Goal: Task Accomplishment & Management: Use online tool/utility

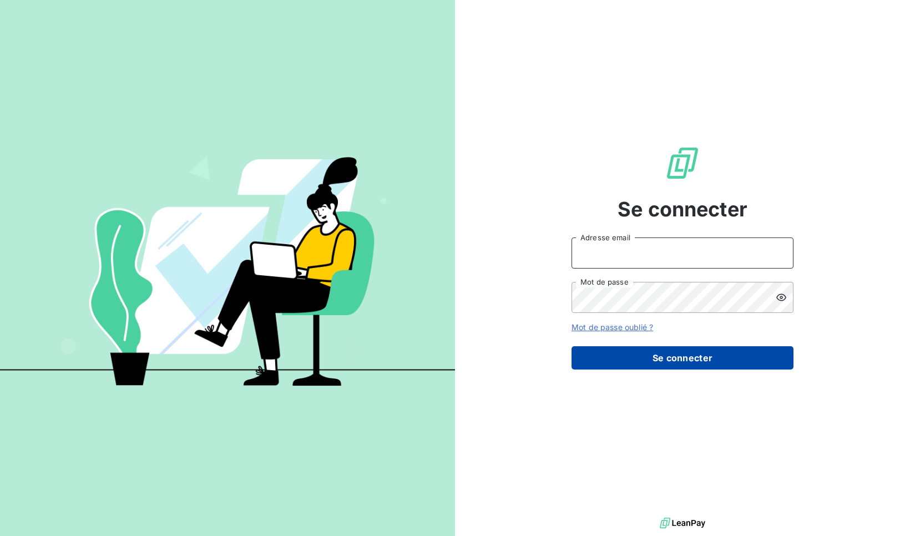
type input "[EMAIL_ADDRESS][DOMAIN_NAME]"
click at [661, 360] on button "Se connecter" at bounding box center [683, 357] width 222 height 23
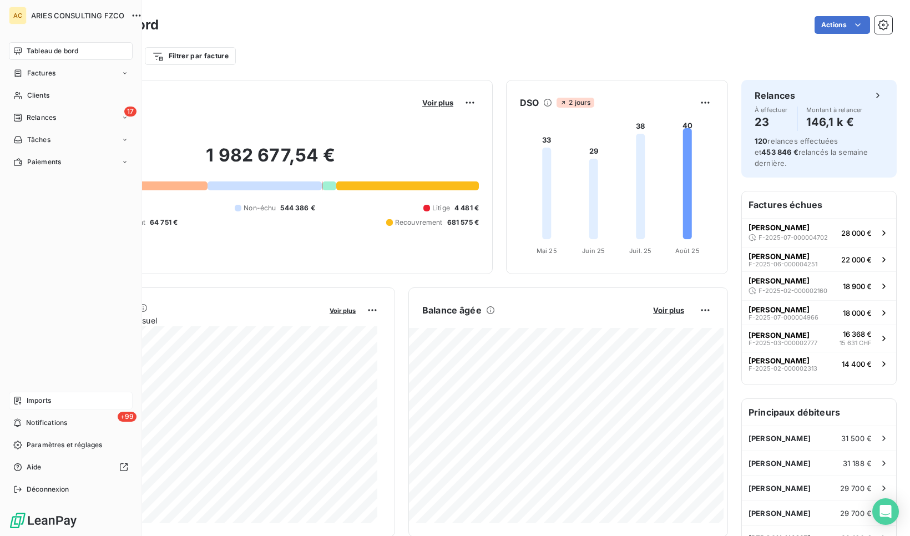
click at [38, 399] on span "Imports" at bounding box center [39, 401] width 24 height 10
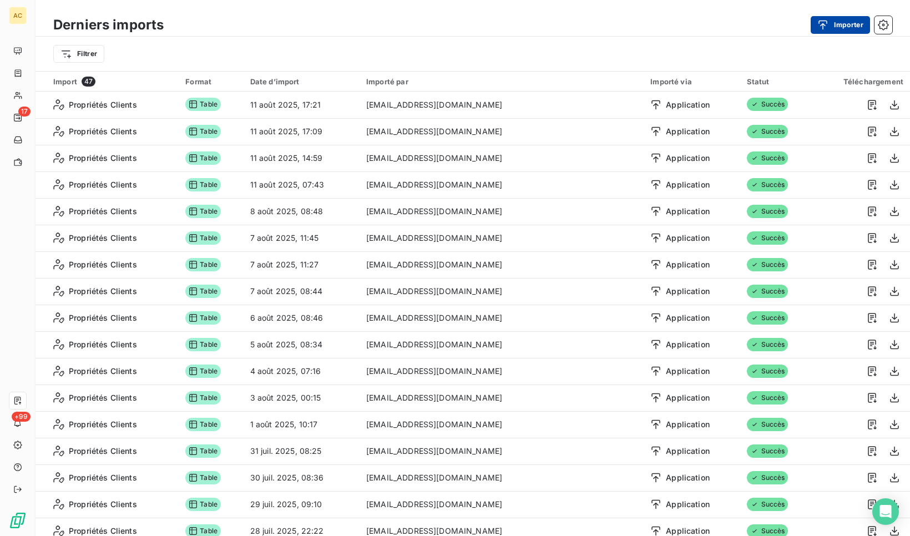
click at [849, 20] on button "Importer" at bounding box center [840, 25] width 59 height 18
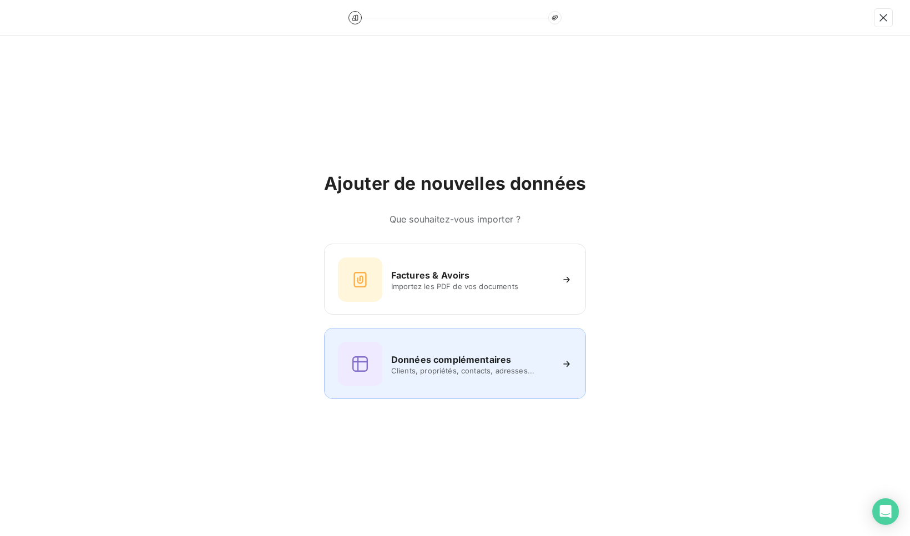
click at [506, 364] on h6 "Données complémentaires" at bounding box center [451, 359] width 120 height 13
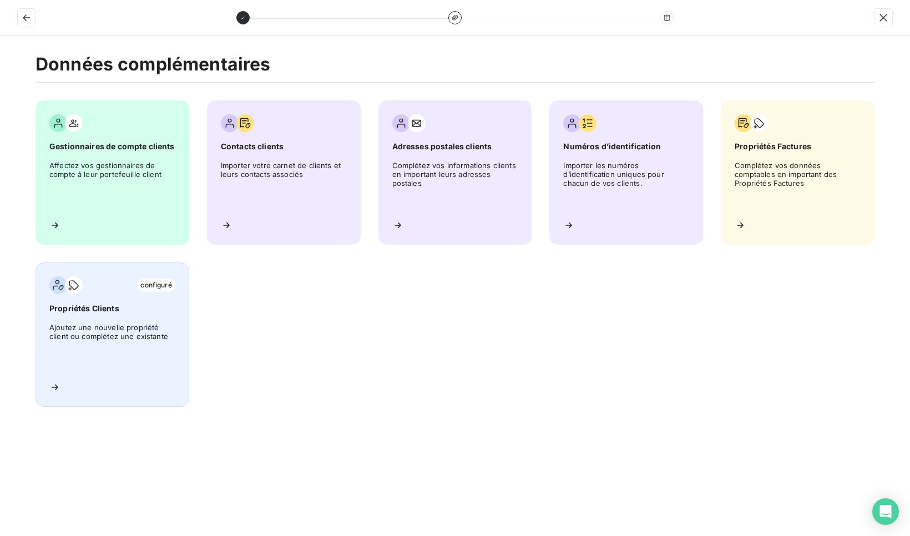
click at [90, 325] on span "Ajoutez une nouvelle propriété client ou complétez une existante" at bounding box center [112, 348] width 126 height 50
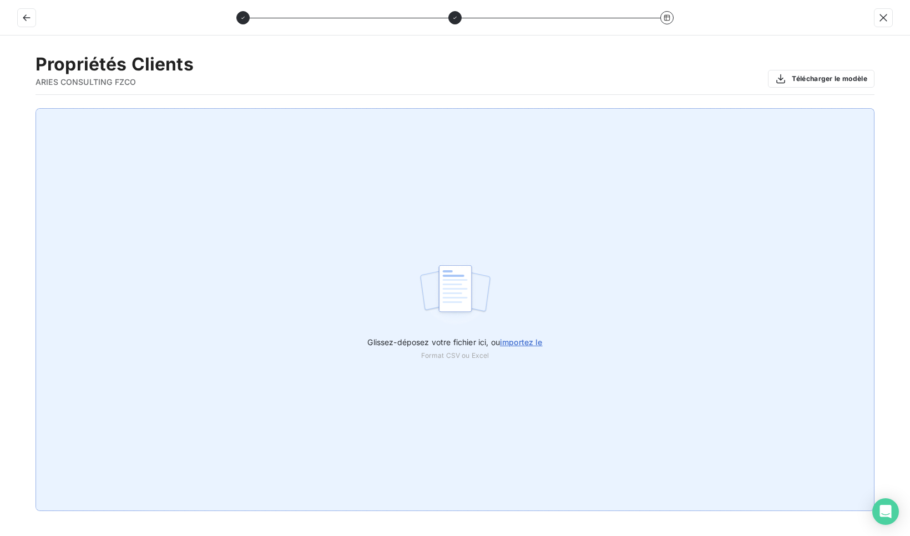
click at [522, 343] on span "importez le" at bounding box center [521, 341] width 43 height 9
click at [1, 109] on input "Glissez-déposez votre fichier ici, ou importez le" at bounding box center [0, 108] width 1 height 1
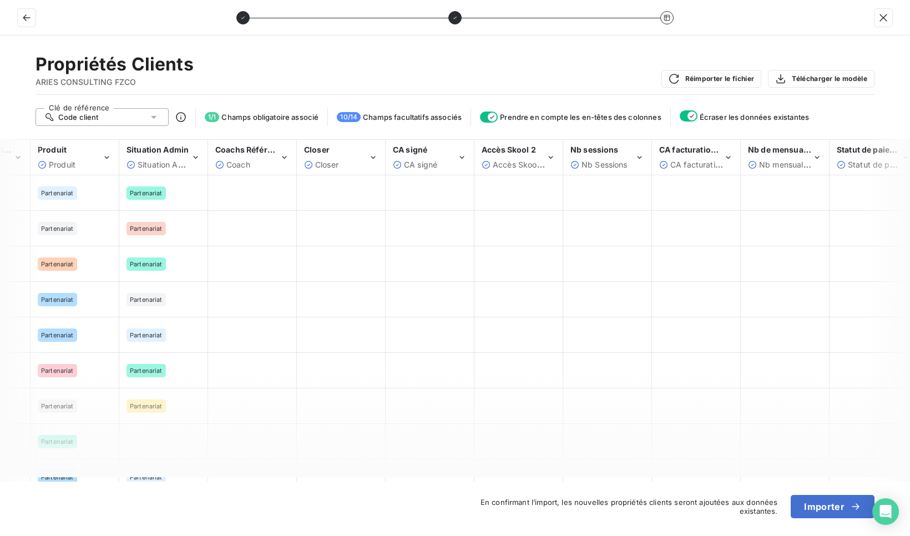
scroll to position [0, 156]
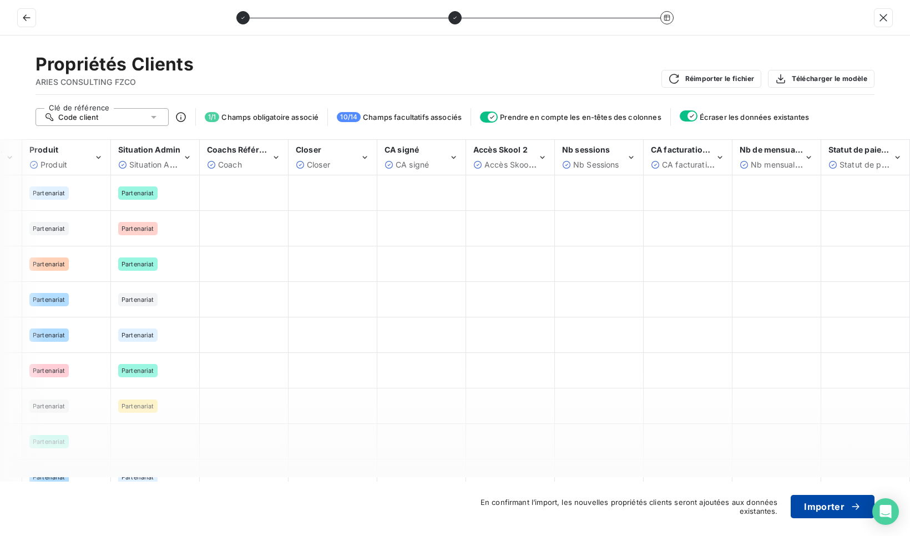
click at [840, 510] on button "Importer" at bounding box center [833, 506] width 84 height 23
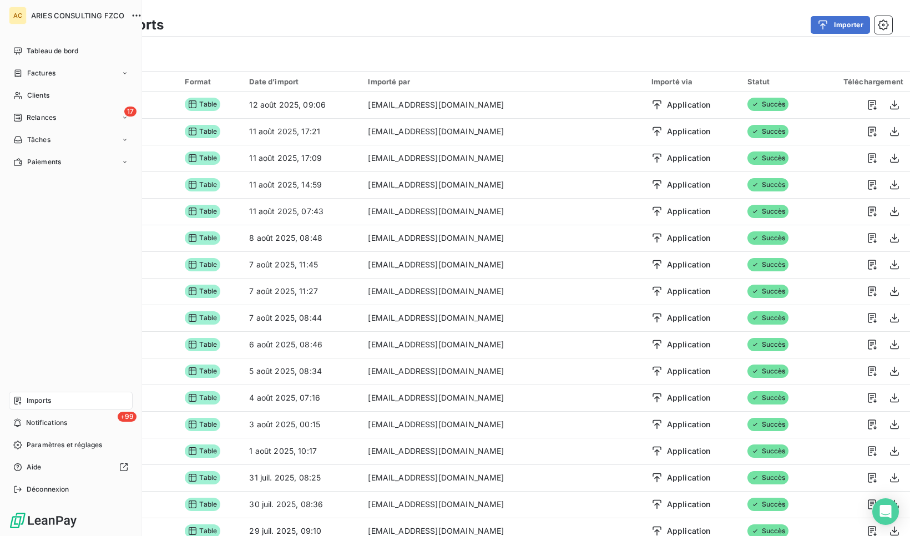
click at [44, 401] on span "Imports" at bounding box center [39, 401] width 24 height 10
click at [46, 423] on span "Notifications" at bounding box center [46, 423] width 41 height 10
click at [35, 97] on span "Clients" at bounding box center [38, 95] width 22 height 10
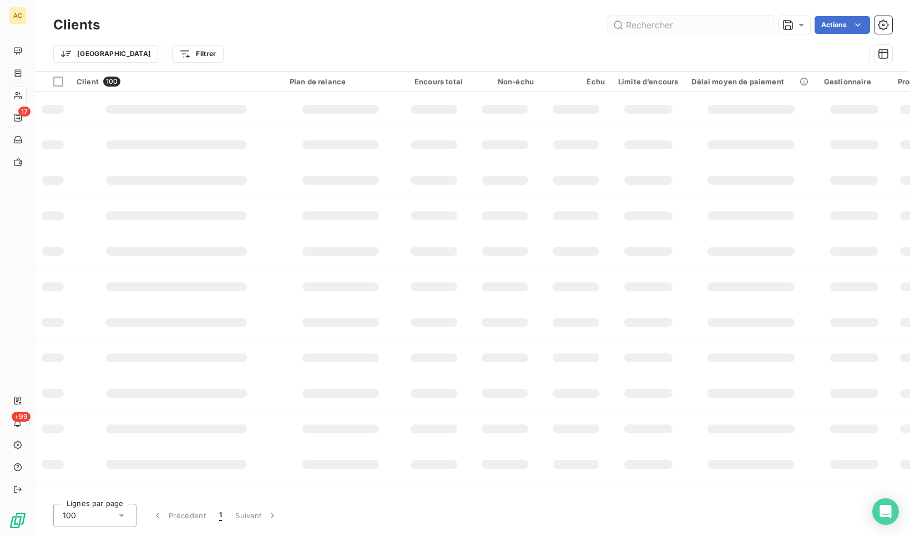
click at [652, 22] on input "text" at bounding box center [691, 25] width 167 height 18
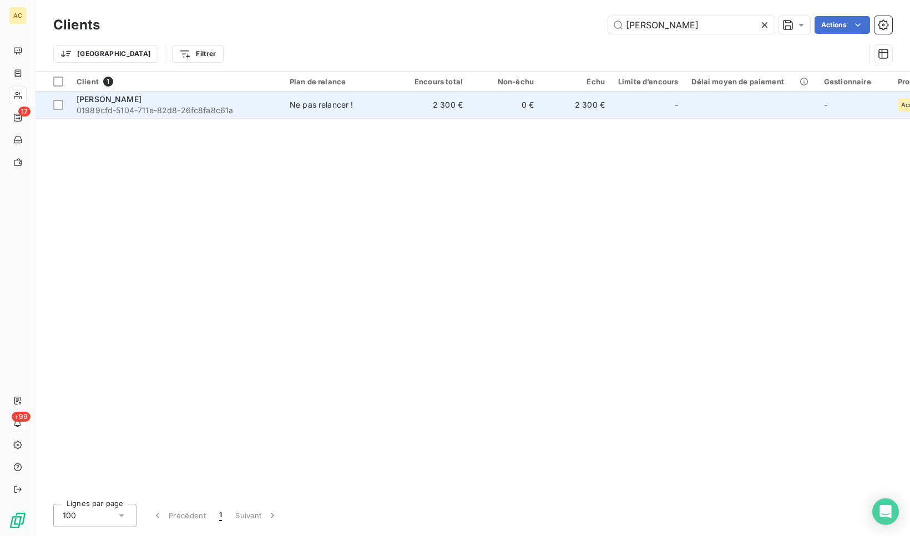
type input "[PERSON_NAME]"
click at [208, 110] on span "01989cfd-5104-711e-82d8-26fc8fa8c61a" at bounding box center [177, 110] width 200 height 11
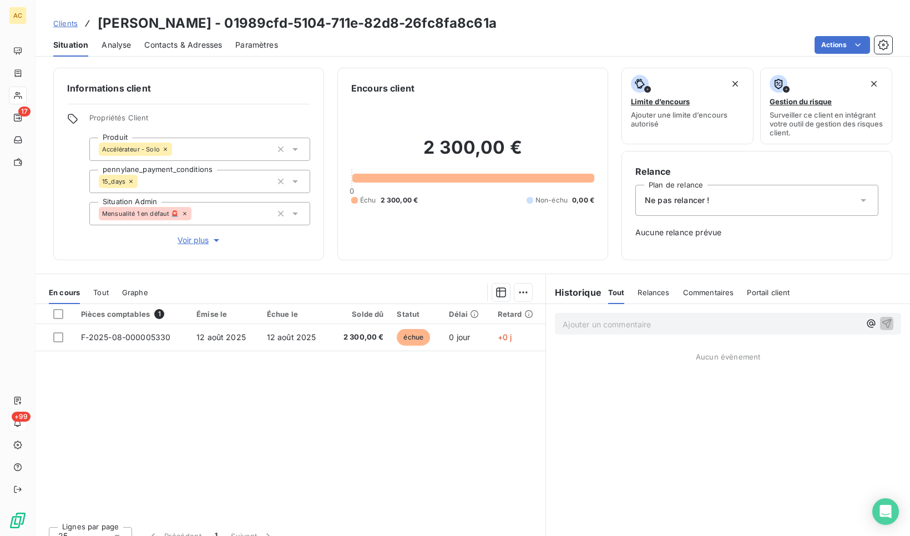
click at [99, 294] on span "Tout" at bounding box center [101, 292] width 16 height 9
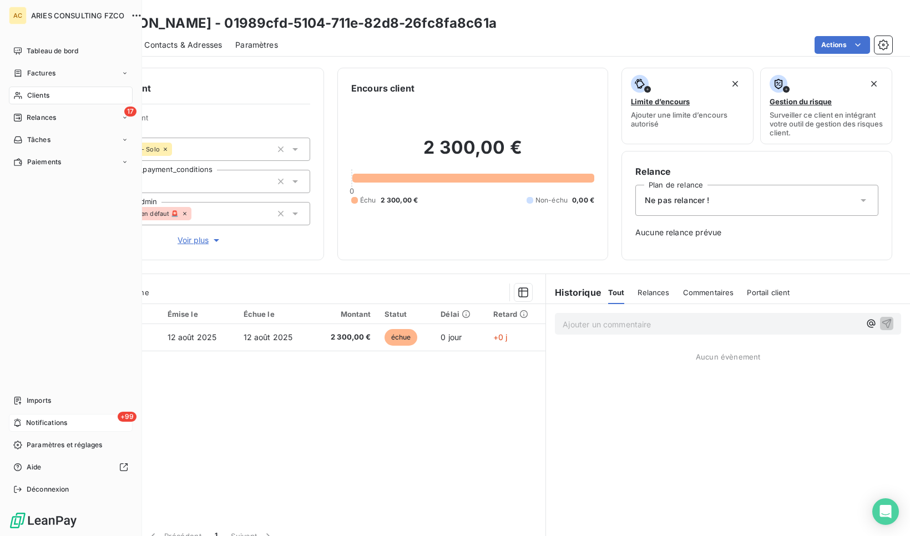
click at [61, 93] on div "Clients" at bounding box center [71, 96] width 124 height 18
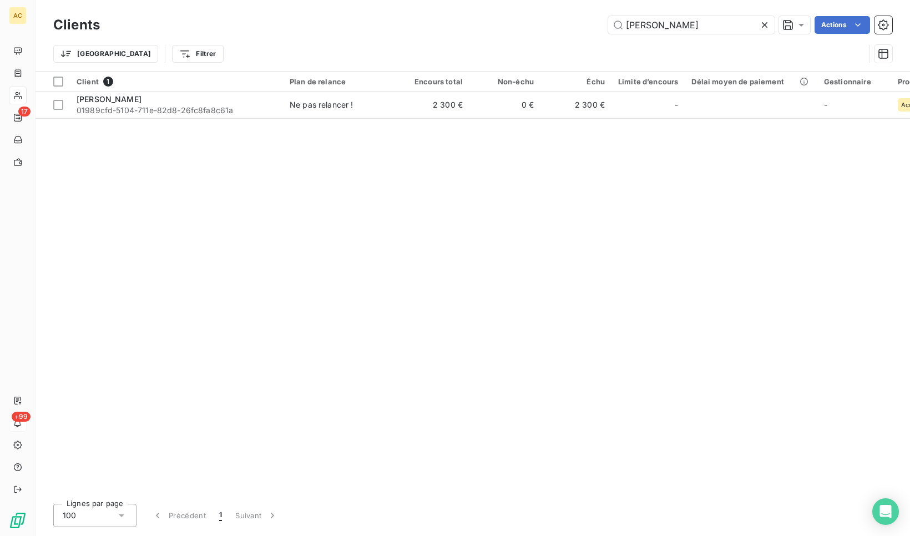
drag, startPoint x: 714, startPoint y: 23, endPoint x: 584, endPoint y: 22, distance: 129.9
click at [584, 22] on div "[PERSON_NAME] Actions" at bounding box center [502, 25] width 779 height 18
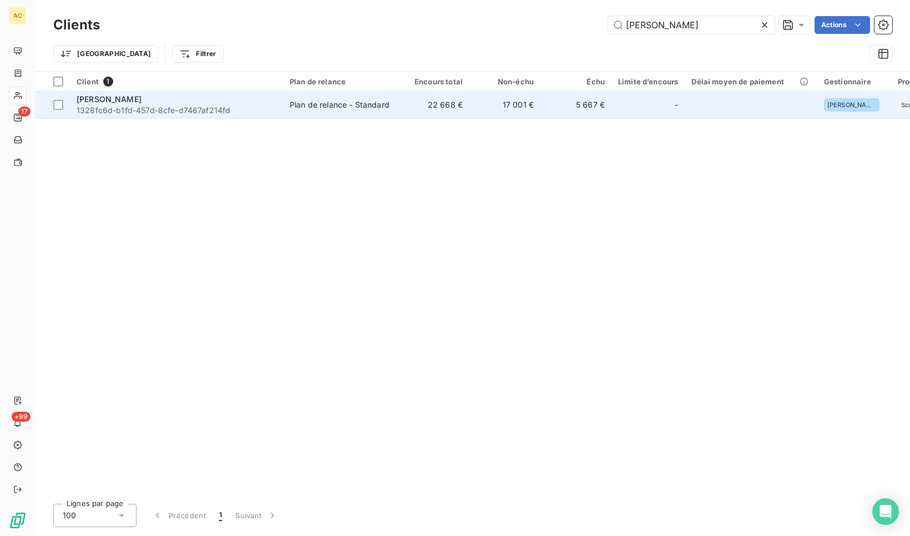
type input "[PERSON_NAME]"
click at [189, 108] on span "1328fc6d-b1fd-457d-8cfe-d7467af214fd" at bounding box center [177, 110] width 200 height 11
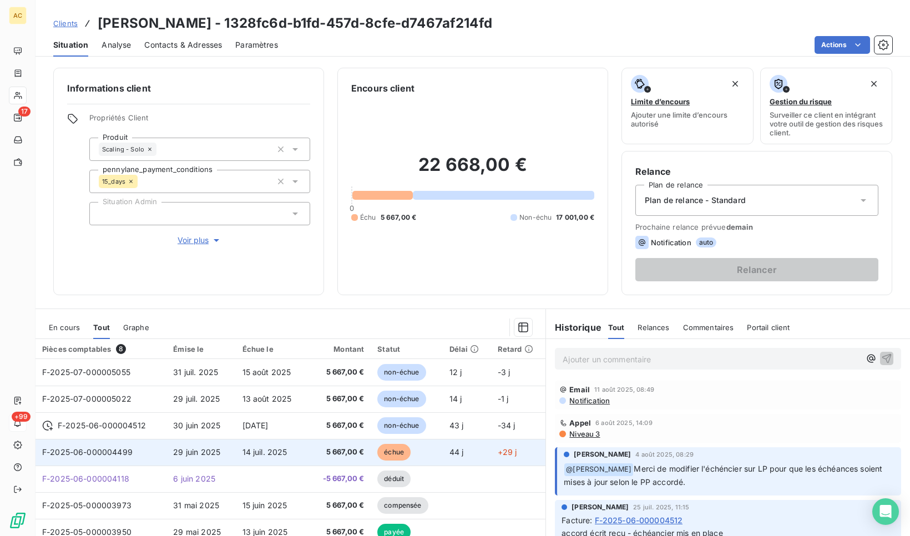
click at [230, 450] on td "29 juin 2025" at bounding box center [201, 452] width 69 height 27
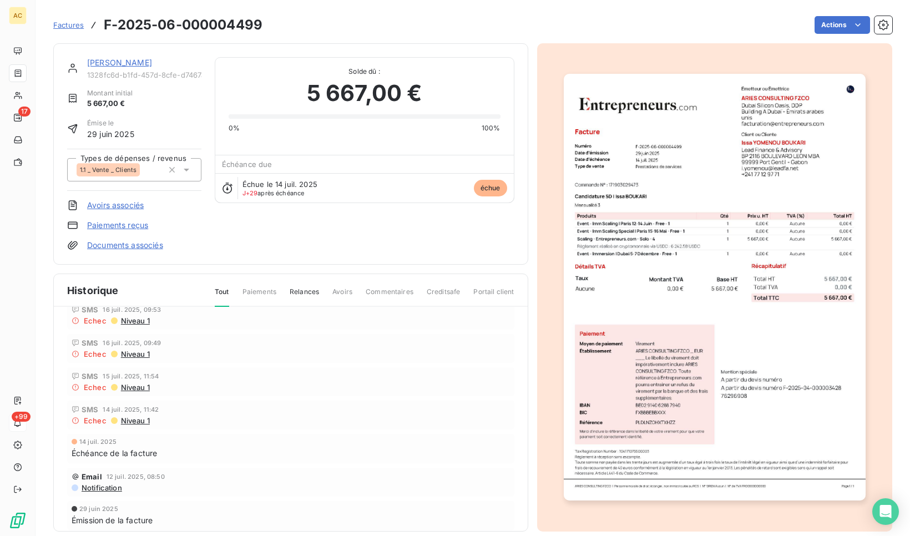
scroll to position [123, 0]
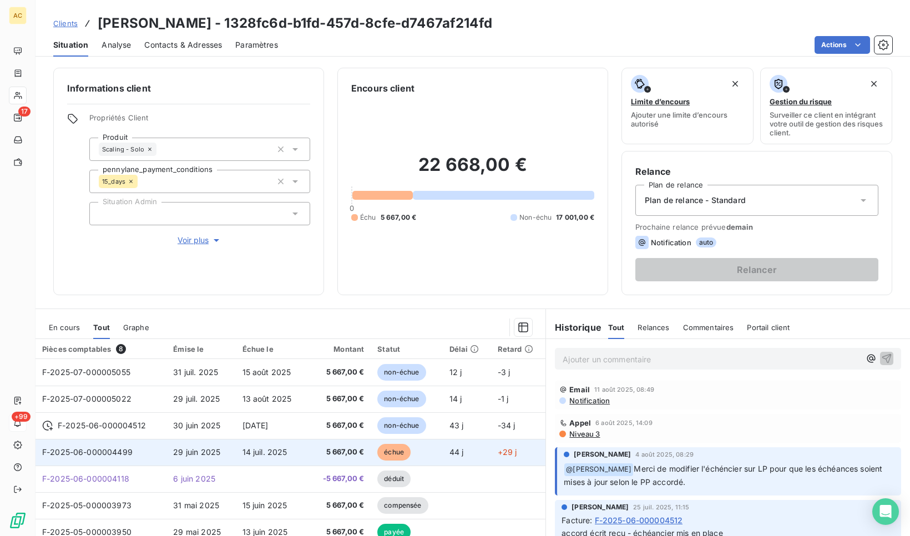
click at [223, 448] on td "29 juin 2025" at bounding box center [201, 452] width 69 height 27
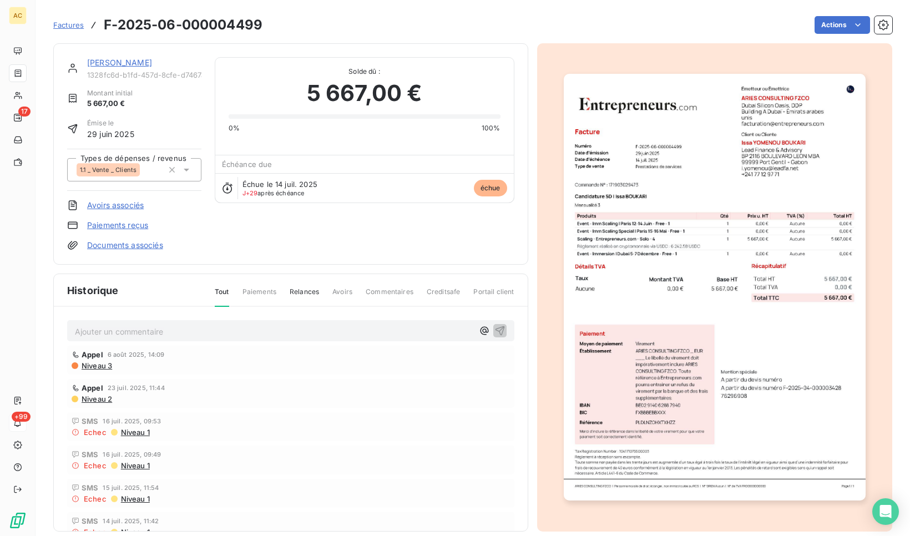
click at [139, 250] on link "Documents associés" at bounding box center [125, 245] width 76 height 11
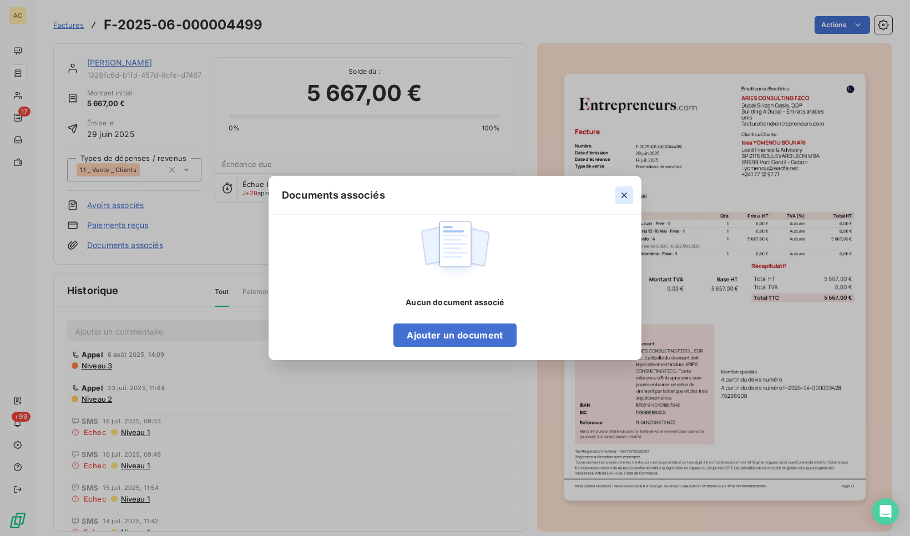
click at [621, 196] on icon "button" at bounding box center [624, 195] width 11 height 11
